Goal: Task Accomplishment & Management: Complete application form

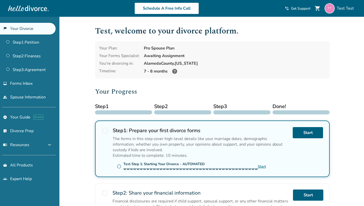
click at [258, 164] on link "Start" at bounding box center [262, 166] width 8 height 5
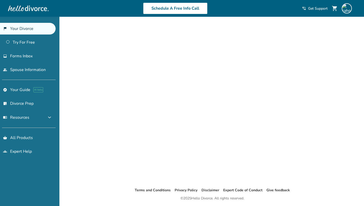
click at [106, 52] on div at bounding box center [212, 102] width 235 height 154
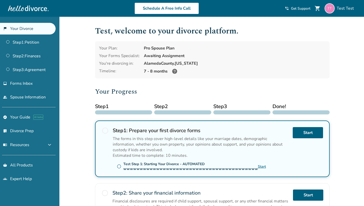
click at [258, 167] on link "Start" at bounding box center [262, 166] width 8 height 5
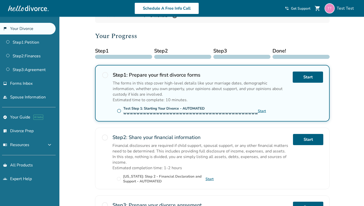
scroll to position [57, 0]
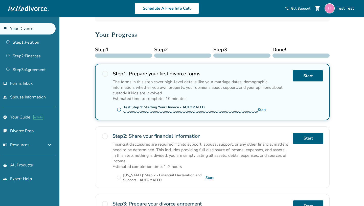
click at [119, 109] on span "radio_button_unchecked" at bounding box center [119, 109] width 5 height 5
click at [131, 105] on div "Test Step 1: Starting Your Divorce - AUTOMATED wwwwwwwwwwwwwwwwwwwwwwwwwwwwwwww…" at bounding box center [191, 110] width 135 height 10
click at [117, 108] on span "radio_button_unchecked" at bounding box center [119, 109] width 5 height 5
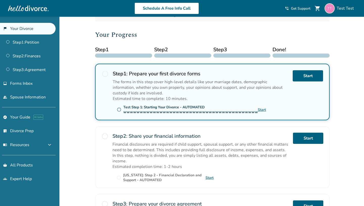
click at [119, 109] on span "radio_button_unchecked" at bounding box center [119, 109] width 5 height 5
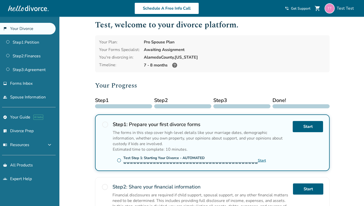
scroll to position [0, 0]
